Goal: Task Accomplishment & Management: Use online tool/utility

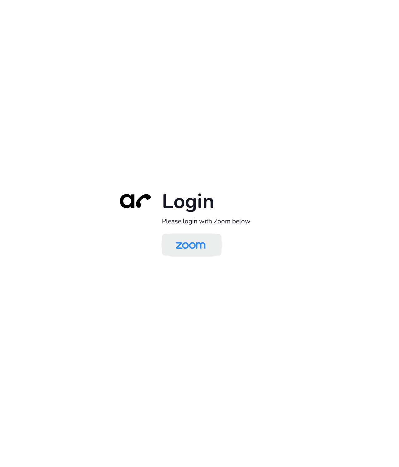
click at [184, 249] on img at bounding box center [190, 245] width 43 height 20
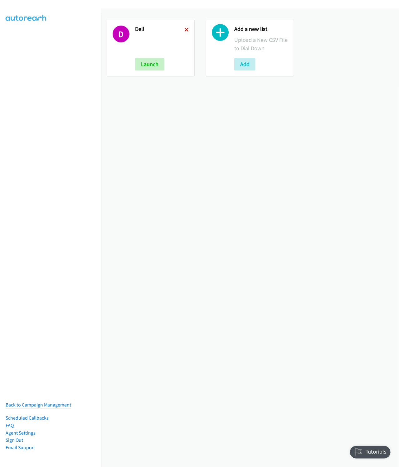
click at [185, 29] on icon at bounding box center [187, 30] width 4 height 4
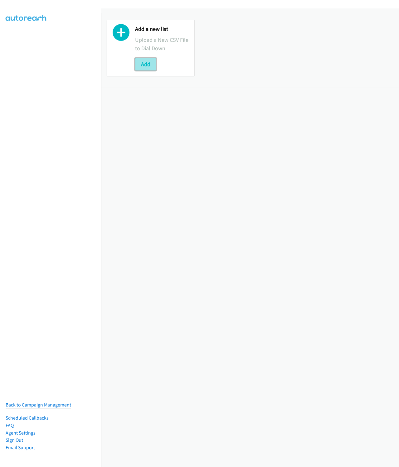
click at [151, 60] on button "Add" at bounding box center [145, 64] width 21 height 12
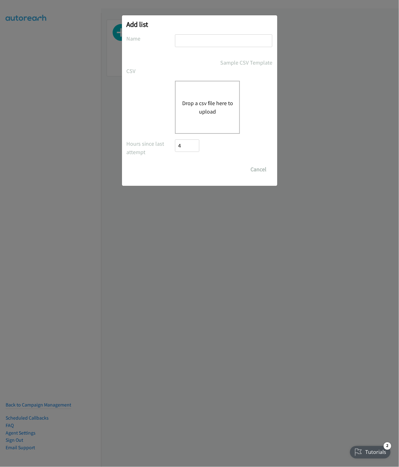
click at [186, 38] on input "text" at bounding box center [223, 40] width 97 height 13
type input "Omnissa"
click at [215, 110] on button "Drop a csv file here to upload" at bounding box center [207, 107] width 51 height 17
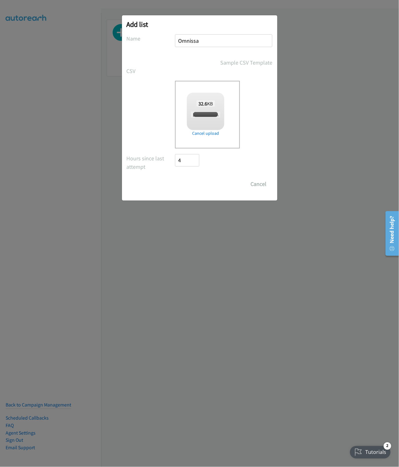
checkbox input "true"
click at [190, 182] on input "Save List" at bounding box center [191, 184] width 33 height 12
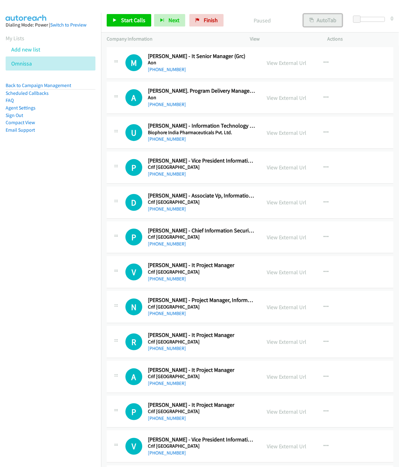
click at [321, 22] on button "AutoTab" at bounding box center [323, 20] width 39 height 12
click at [126, 22] on span "Start Calls" at bounding box center [133, 20] width 24 height 7
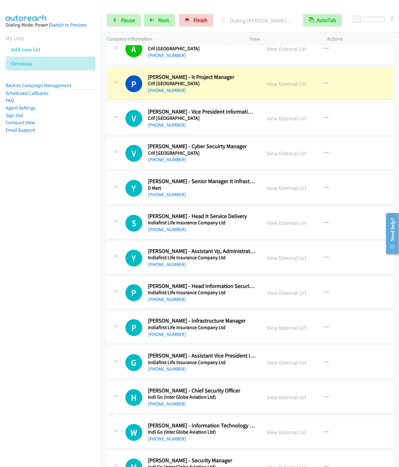
scroll to position [328, 0]
drag, startPoint x: 13, startPoint y: 49, endPoint x: 294, endPoint y: 192, distance: 315.3
click at [325, 189] on button "button" at bounding box center [326, 189] width 17 height 12
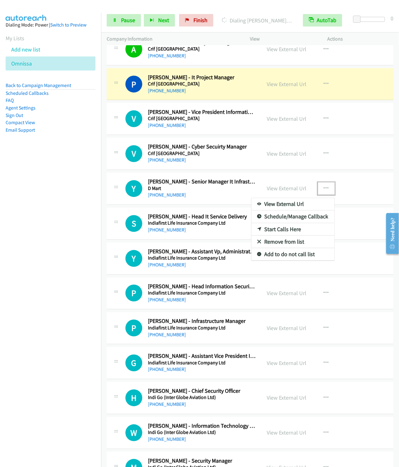
click at [274, 234] on link "Start Calls Here" at bounding box center [293, 230] width 83 height 12
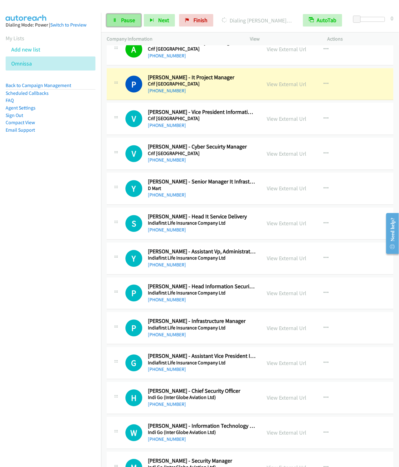
click at [127, 22] on span "Pause" at bounding box center [128, 20] width 14 height 7
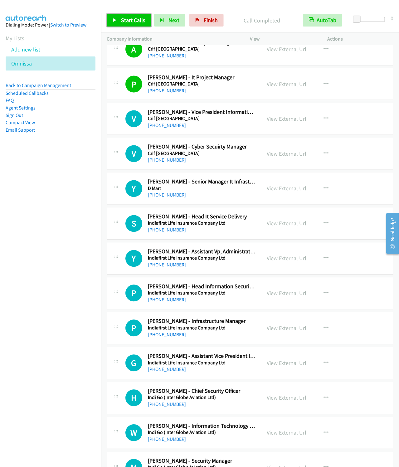
click at [119, 22] on link "Start Calls" at bounding box center [129, 20] width 45 height 12
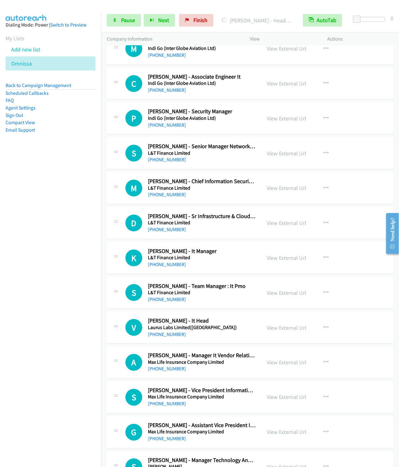
scroll to position [1077, 0]
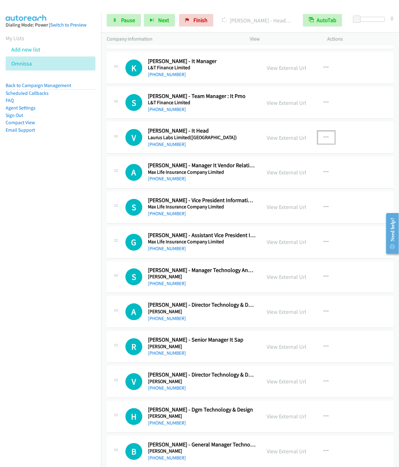
click at [324, 140] on icon "button" at bounding box center [326, 137] width 5 height 5
click at [277, 185] on link "Start Calls Here" at bounding box center [293, 178] width 83 height 12
click at [120, 21] on link "Pause" at bounding box center [124, 20] width 34 height 12
click at [123, 21] on span "Start Calls" at bounding box center [133, 20] width 24 height 7
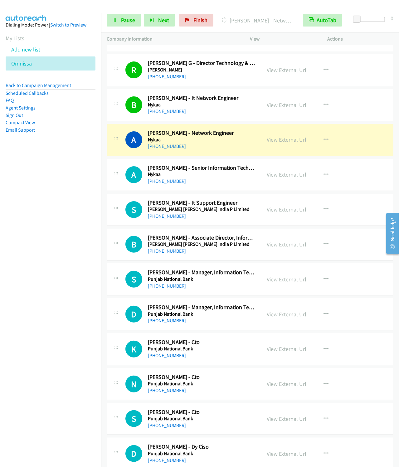
scroll to position [1546, 0]
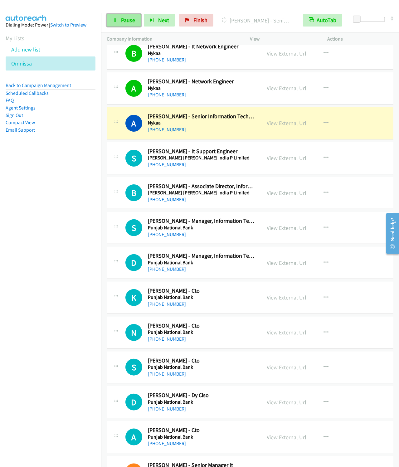
click at [125, 22] on span "Pause" at bounding box center [128, 20] width 14 height 7
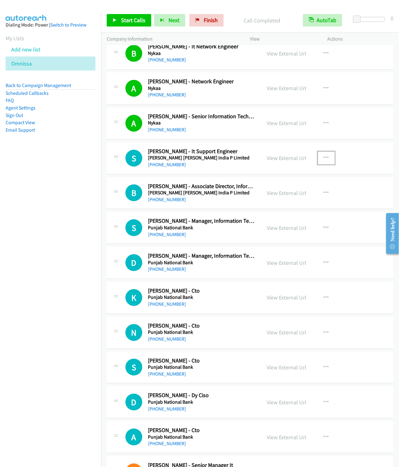
click at [324, 160] on icon "button" at bounding box center [326, 157] width 5 height 5
click at [279, 205] on link "Start Calls Here" at bounding box center [293, 199] width 83 height 12
click at [131, 22] on span "Start Calls" at bounding box center [133, 20] width 24 height 7
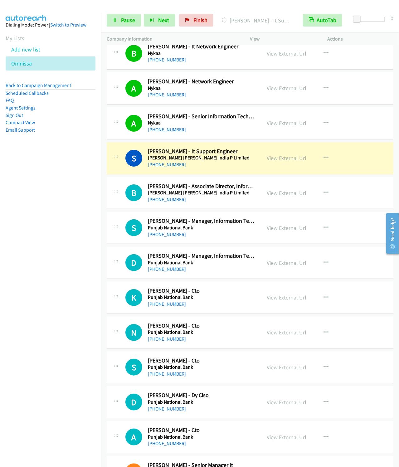
click at [121, 27] on div "Start Calls Pause Next Finish [PERSON_NAME] - It Support Engineer AutoTab AutoT…" at bounding box center [250, 20] width 298 height 24
click at [123, 22] on span "Pause" at bounding box center [128, 20] width 14 height 7
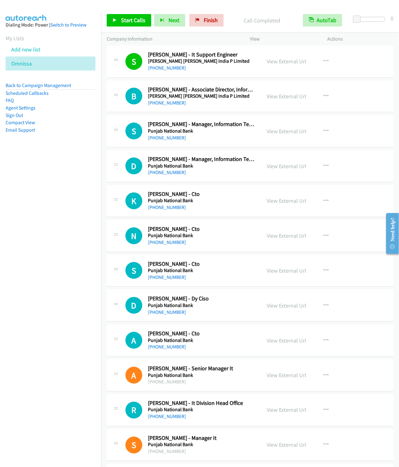
scroll to position [1592, 0]
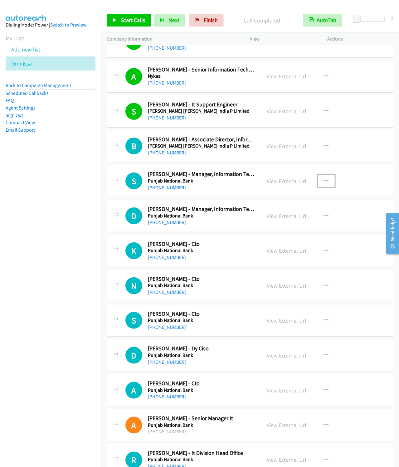
click at [324, 184] on icon "button" at bounding box center [326, 181] width 5 height 5
click at [281, 228] on link "Start Calls Here" at bounding box center [293, 222] width 83 height 12
click at [133, 19] on span "Start Calls" at bounding box center [133, 20] width 24 height 7
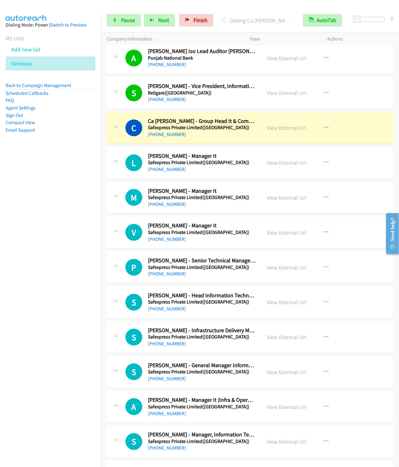
scroll to position [3372, 0]
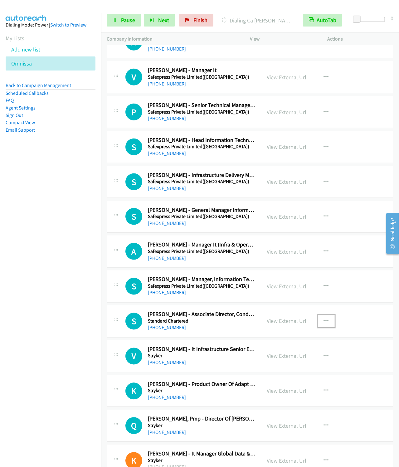
click at [327, 328] on button "button" at bounding box center [326, 321] width 17 height 12
click at [280, 369] on link "Start Calls Here" at bounding box center [293, 362] width 83 height 12
click at [122, 18] on span "Pause" at bounding box center [128, 20] width 14 height 7
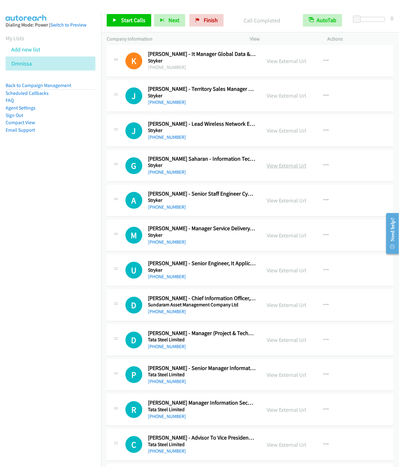
scroll to position [3794, 0]
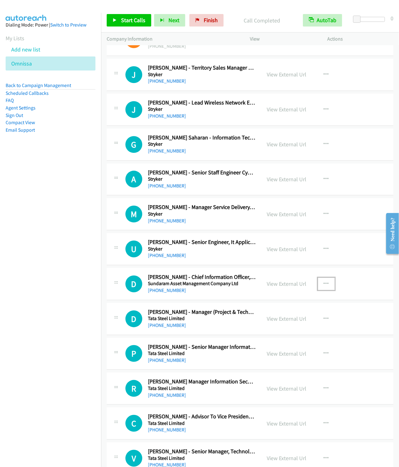
click at [324, 287] on icon "button" at bounding box center [326, 284] width 5 height 5
click at [287, 331] on link "Start Calls Here" at bounding box center [293, 324] width 83 height 12
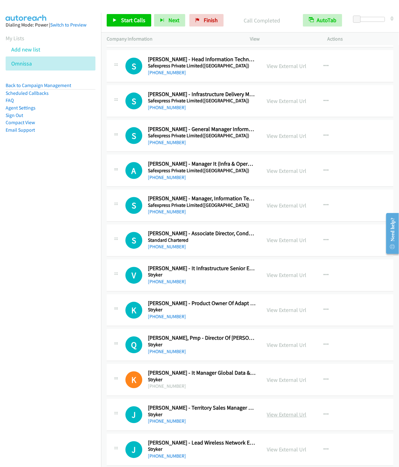
scroll to position [3372, 0]
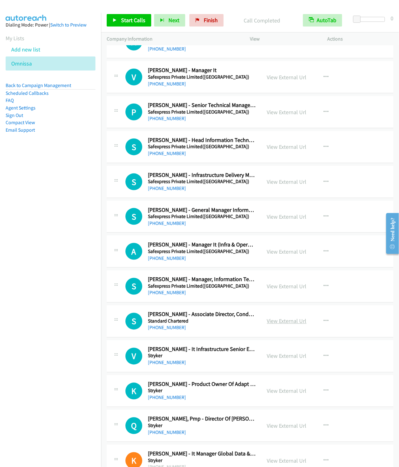
click at [279, 325] on link "View External Url" at bounding box center [287, 321] width 40 height 7
click at [129, 20] on span "Start Calls" at bounding box center [133, 20] width 24 height 7
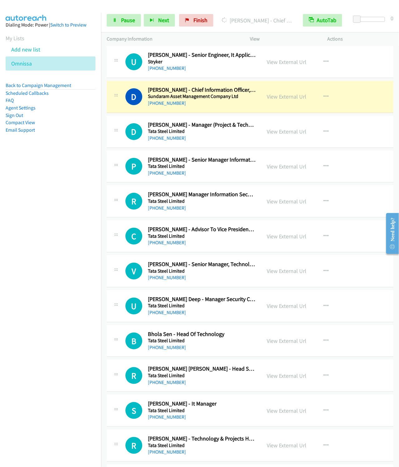
scroll to position [4028, 0]
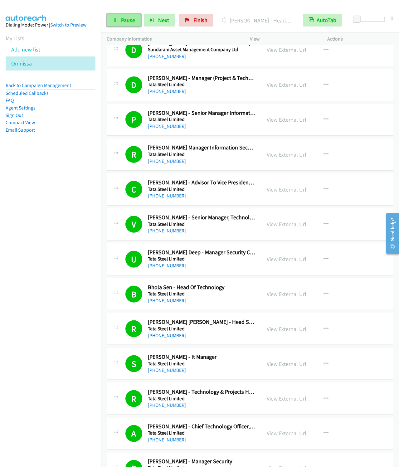
click at [118, 20] on link "Pause" at bounding box center [124, 20] width 34 height 12
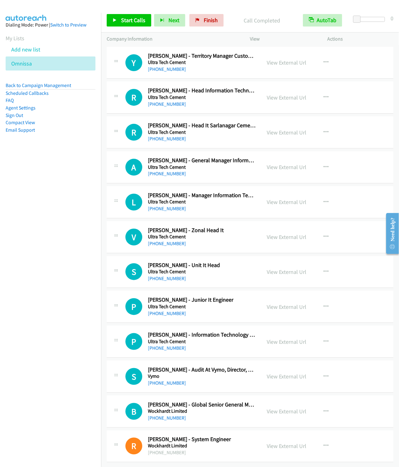
scroll to position [4848, 0]
click at [320, 371] on button "button" at bounding box center [326, 377] width 17 height 12
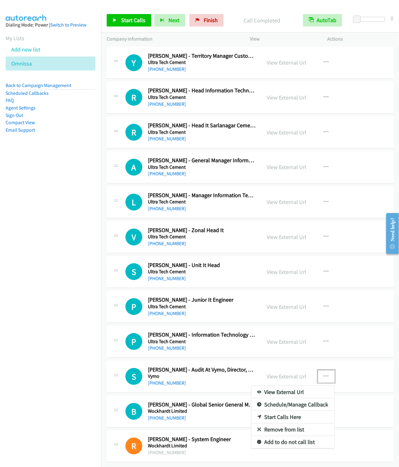
click at [279, 412] on link "Start Calls Here" at bounding box center [293, 417] width 83 height 12
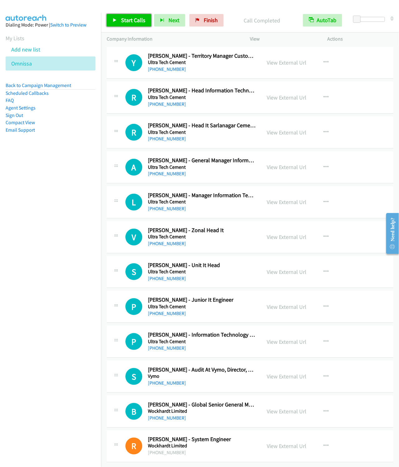
click at [134, 22] on span "Start Calls" at bounding box center [133, 20] width 24 height 7
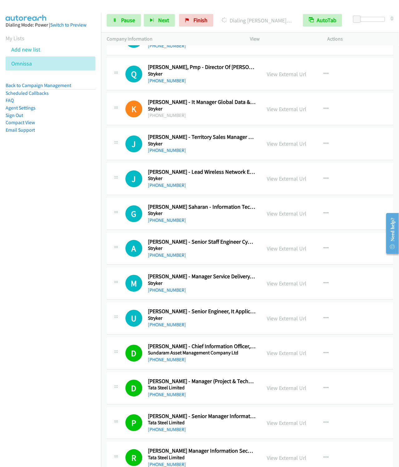
scroll to position [3443, 0]
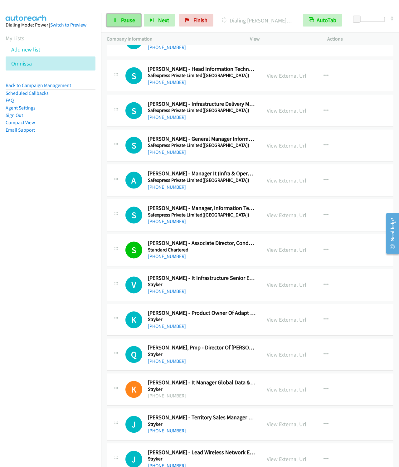
click at [120, 19] on link "Pause" at bounding box center [124, 20] width 34 height 12
